Goal: Check status: Check status

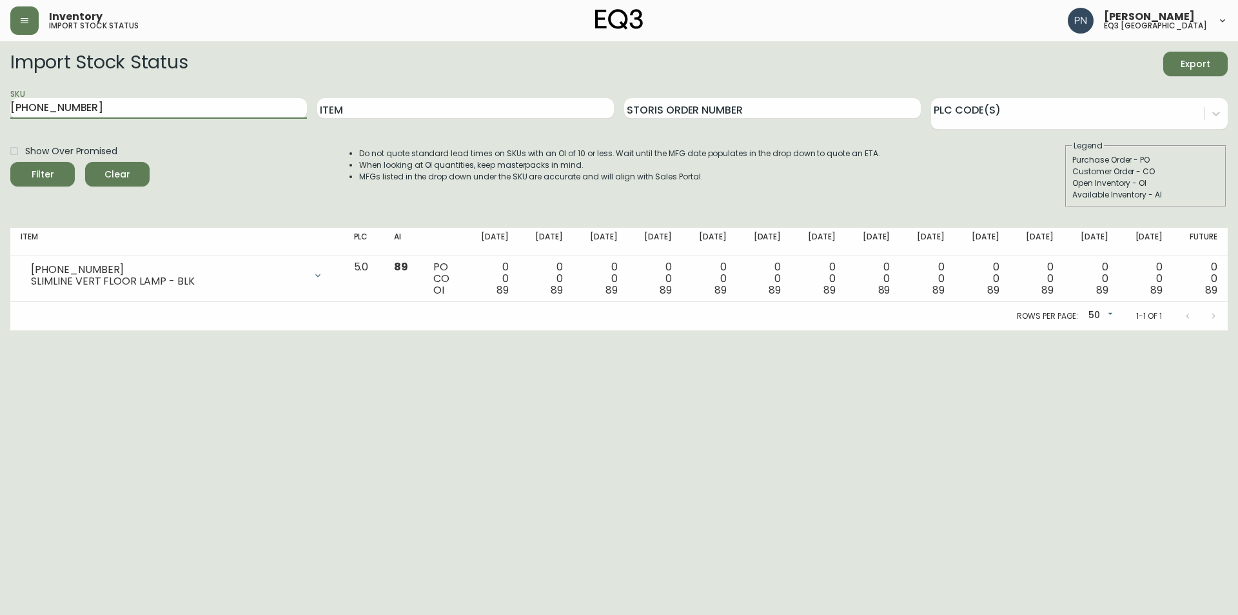
drag, startPoint x: 132, startPoint y: 98, endPoint x: 0, endPoint y: 123, distance: 134.4
click at [0, 123] on main "Import Stock Status Export SKU [PHONE_NUMBER] Item Storis Order Number PLC Code…" at bounding box center [619, 185] width 1238 height 289
paste input "020-652"
type input "[PHONE_NUMBER]"
click at [63, 175] on span "Filter" at bounding box center [43, 174] width 44 height 16
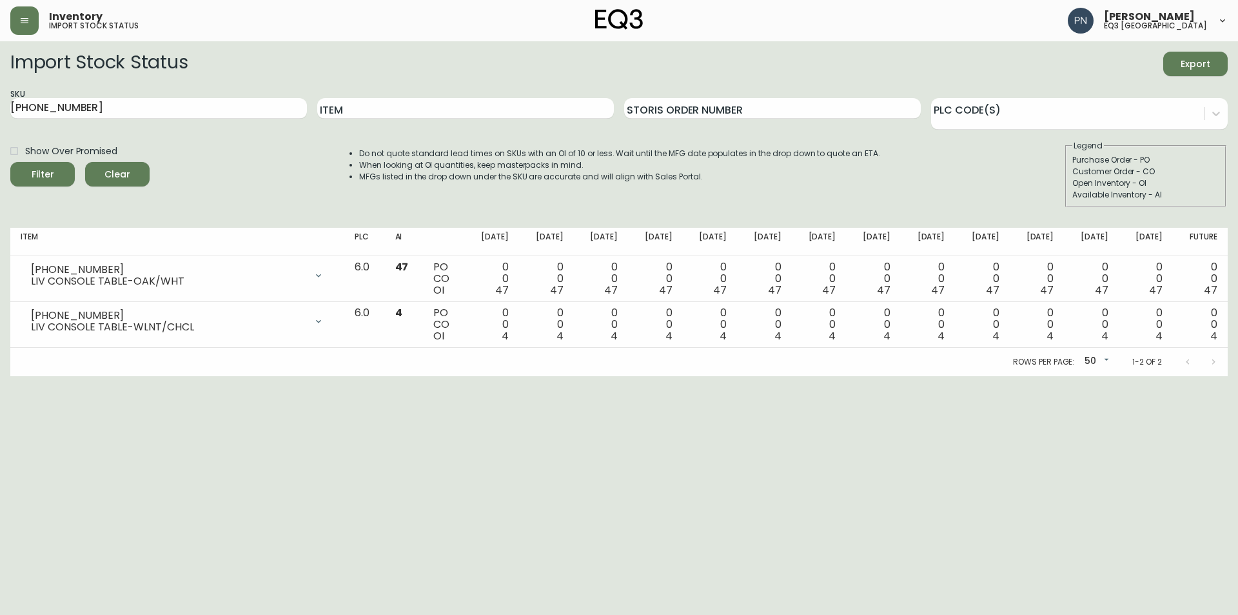
drag, startPoint x: 604, startPoint y: 66, endPoint x: 621, endPoint y: 64, distance: 16.9
click at [604, 66] on div "Import Stock Status Export" at bounding box center [618, 64] width 1217 height 25
click at [352, 376] on html "Inventory import stock status [PERSON_NAME] eq3 [GEOGRAPHIC_DATA] Import Stock …" at bounding box center [619, 188] width 1238 height 376
click at [353, 376] on html "Inventory import stock status [PERSON_NAME] eq3 [GEOGRAPHIC_DATA] Import Stock …" at bounding box center [619, 188] width 1238 height 376
